Goal: Task Accomplishment & Management: Complete application form

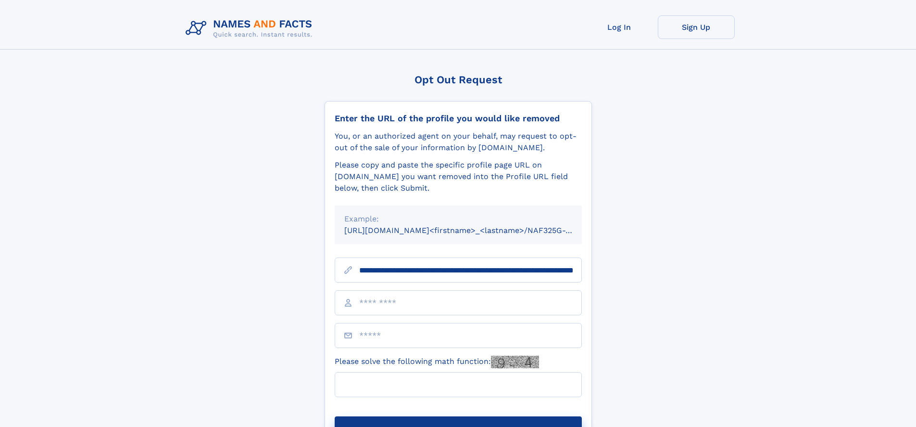
scroll to position [0, 100]
type input "**********"
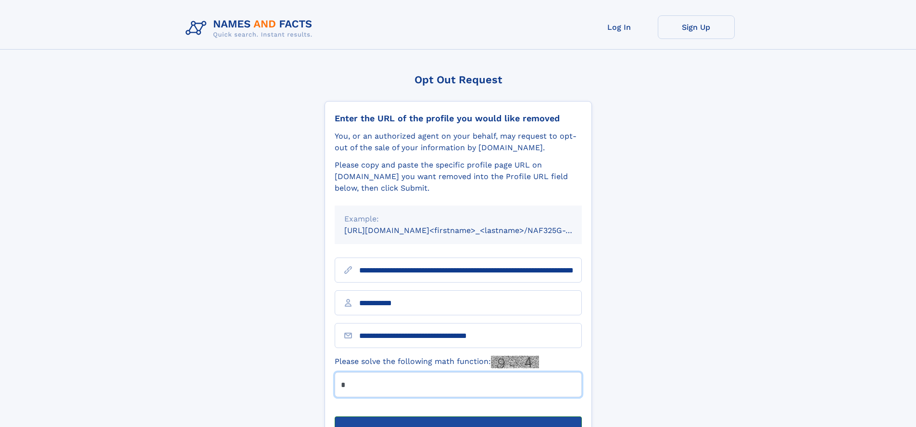
type input "*"
click at [458, 416] on button "Submit Opt Out Request" at bounding box center [458, 431] width 247 height 31
